Goal: Task Accomplishment & Management: Use online tool/utility

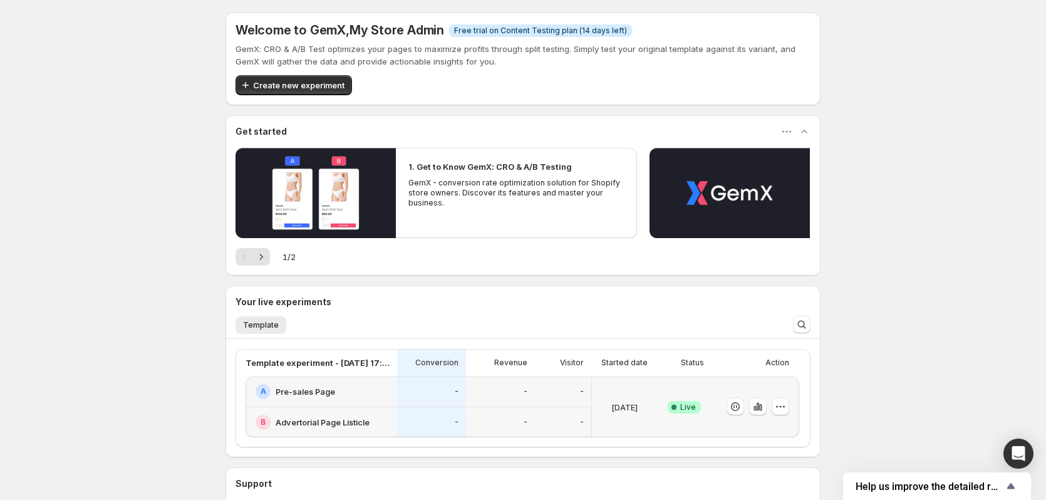
click at [635, 401] on p "[DATE]" at bounding box center [624, 407] width 26 height 13
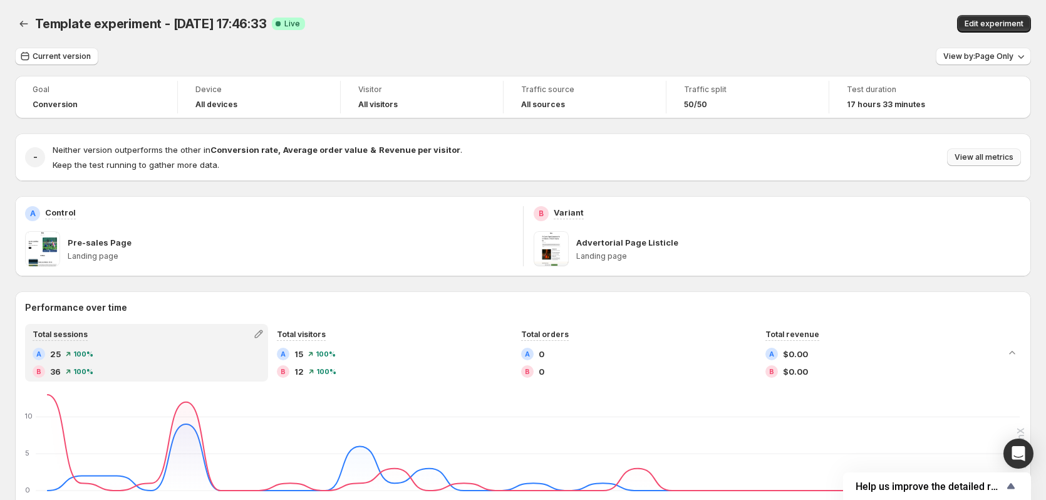
click at [981, 158] on span "View all metrics" at bounding box center [983, 157] width 59 height 10
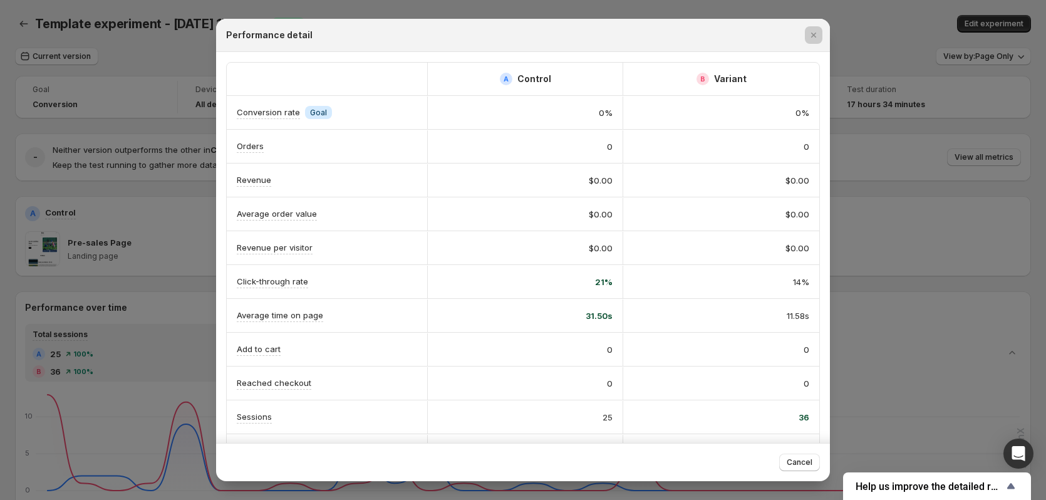
click at [914, 304] on div at bounding box center [523, 250] width 1046 height 500
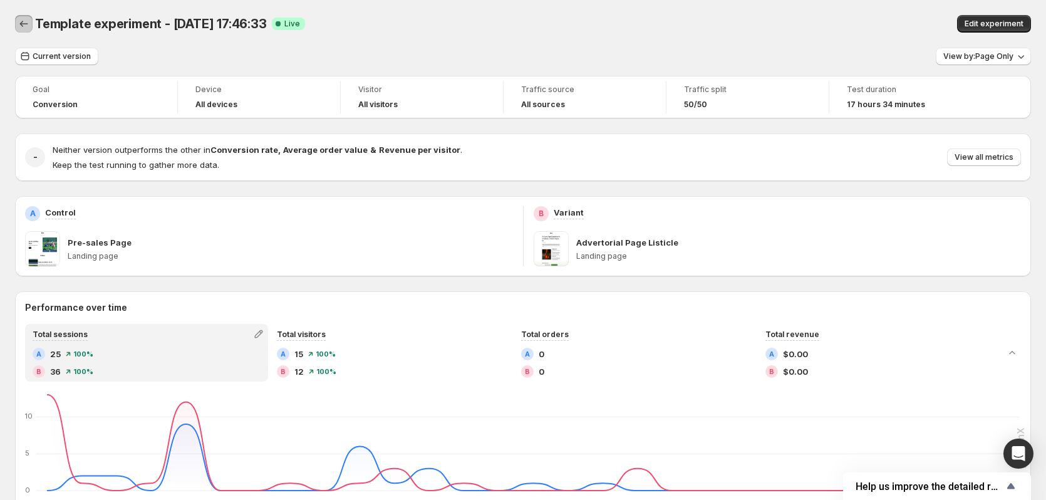
click at [26, 29] on icon "Back" at bounding box center [24, 24] width 13 height 13
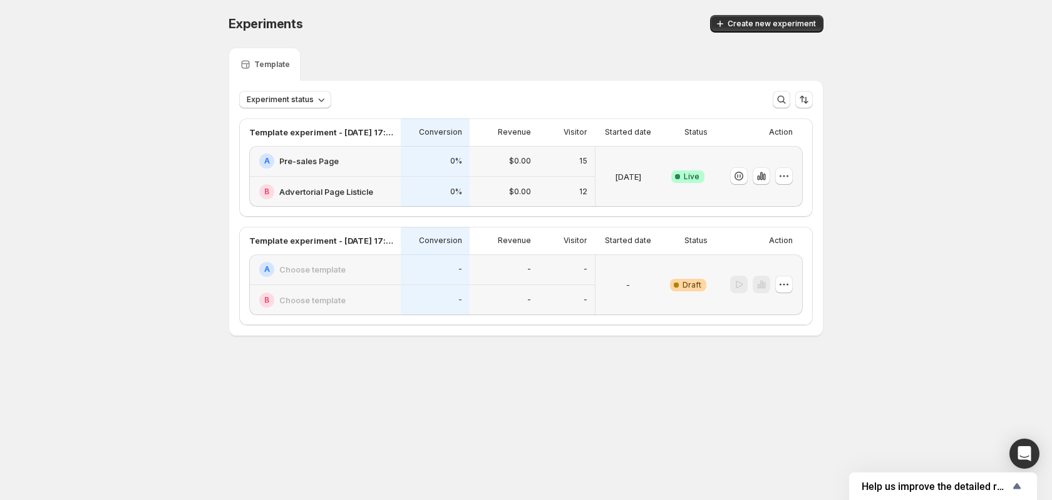
click at [83, 152] on div "Experiments. This page is ready Experiments Create new experiment Template Expe…" at bounding box center [526, 201] width 1052 height 403
